Goal: Navigation & Orientation: Understand site structure

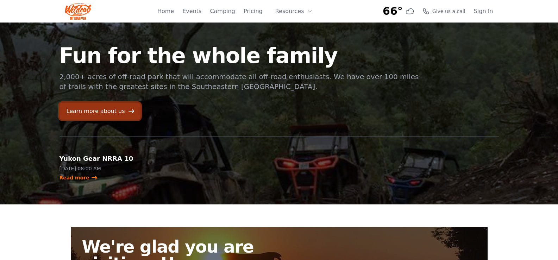
click at [99, 107] on link "Learn more about us" at bounding box center [100, 111] width 81 height 17
click at [257, 14] on link "Pricing" at bounding box center [253, 11] width 19 height 8
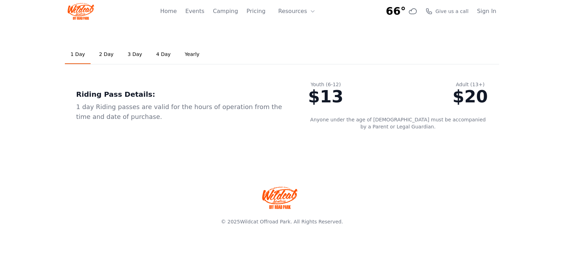
click at [107, 56] on link "2 Day" at bounding box center [106, 54] width 26 height 19
click at [134, 55] on link "3 Day" at bounding box center [135, 54] width 26 height 19
click at [161, 55] on link "4 Day" at bounding box center [163, 54] width 26 height 19
click at [184, 55] on link "Yearly" at bounding box center [192, 54] width 26 height 19
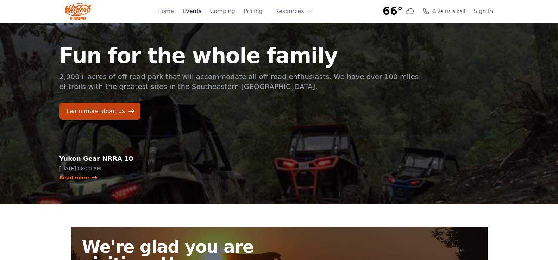
click at [197, 12] on link "Events" at bounding box center [191, 11] width 19 height 8
click at [229, 12] on link "Camping" at bounding box center [222, 11] width 25 height 8
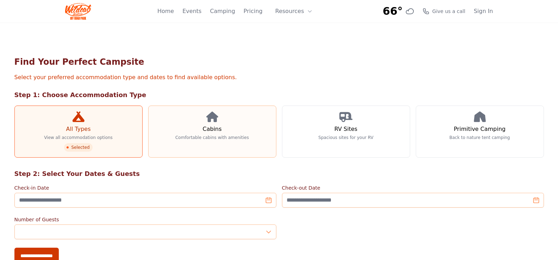
click at [218, 130] on h3 "Cabins" at bounding box center [212, 129] width 19 height 8
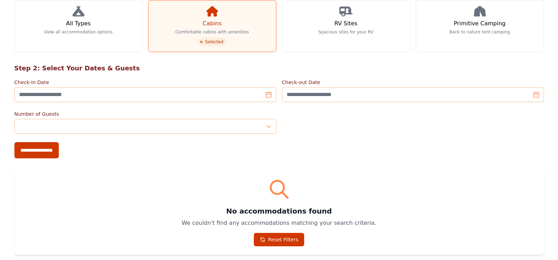
scroll to position [70, 0]
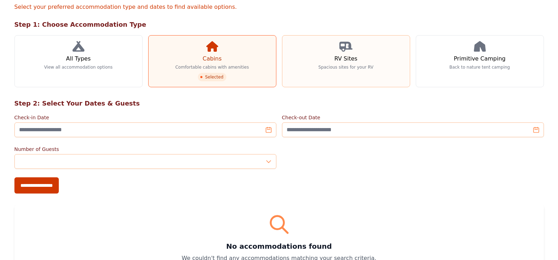
click at [344, 60] on h3 "RV Sites" at bounding box center [346, 59] width 23 height 8
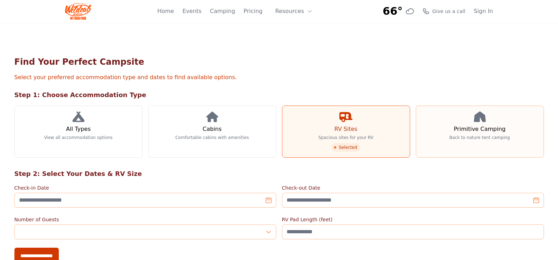
click at [478, 122] on icon at bounding box center [480, 117] width 12 height 11
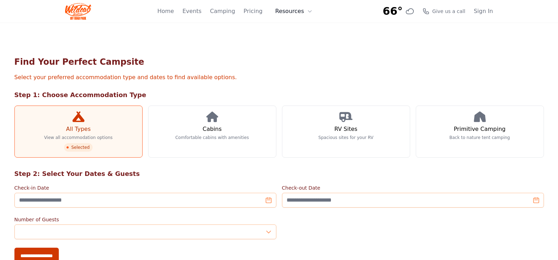
click at [294, 13] on button "Resources" at bounding box center [294, 11] width 46 height 14
